Goal: Transaction & Acquisition: Download file/media

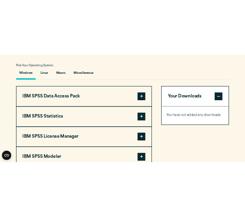
scroll to position [584, 0]
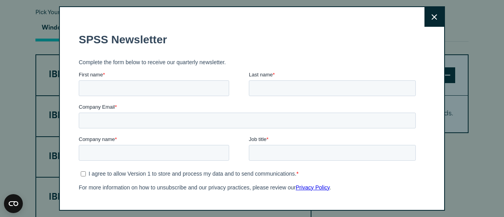
click at [425, 26] on button "Close" at bounding box center [435, 17] width 20 height 20
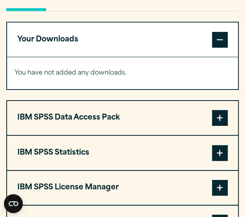
scroll to position [670, 0]
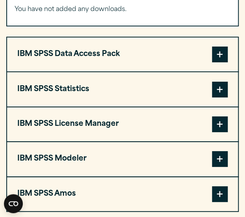
click at [226, 80] on button "IBM SPSS Statistics" at bounding box center [122, 89] width 231 height 34
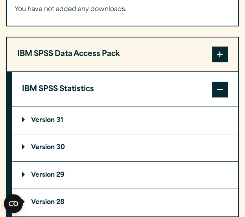
scroll to position [706, 0]
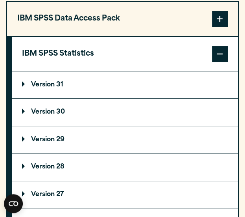
click at [71, 113] on summary "Version 30" at bounding box center [125, 111] width 226 height 27
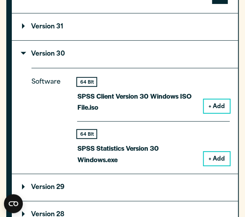
scroll to position [764, 0]
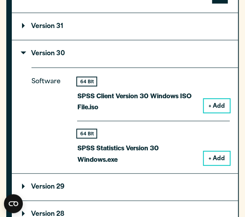
click at [219, 158] on button "+ Add" at bounding box center [217, 157] width 26 height 13
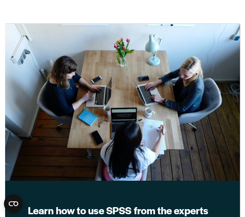
scroll to position [1475, 0]
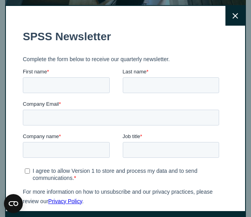
click at [226, 10] on button "Close" at bounding box center [236, 16] width 20 height 20
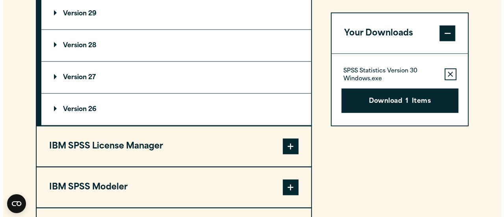
scroll to position [868, 0]
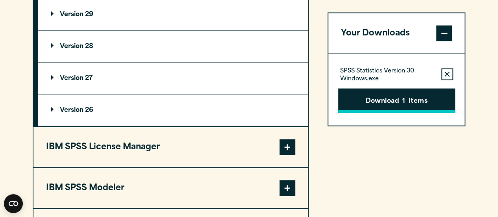
click at [403, 93] on button "Download 1 Items" at bounding box center [396, 101] width 117 height 24
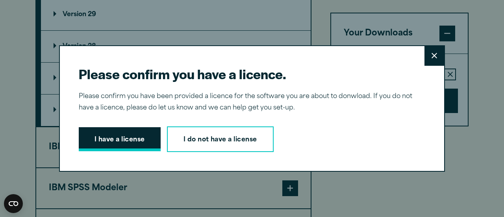
click at [122, 145] on button "I have a license" at bounding box center [120, 139] width 82 height 24
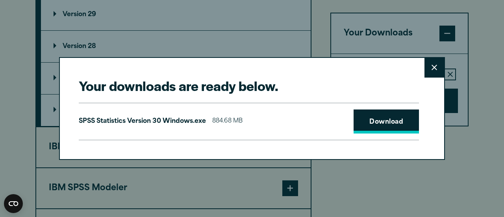
click at [384, 126] on link "Download" at bounding box center [386, 121] width 65 height 24
